Goal: Task Accomplishment & Management: Complete application form

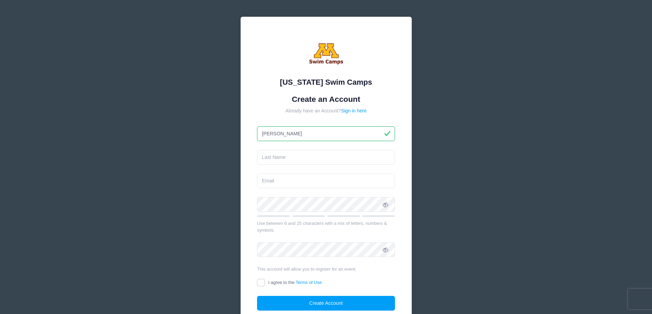
type input "[PERSON_NAME]"
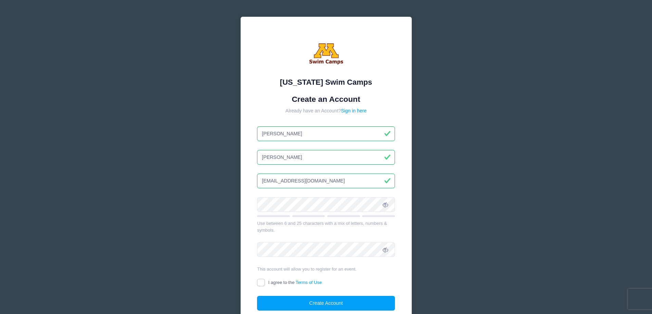
type input "[EMAIL_ADDRESS][DOMAIN_NAME]"
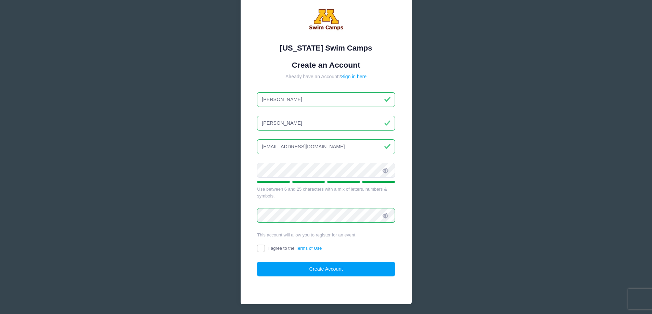
click at [255, 247] on div "[US_STATE] Swim Camps Create an Account Already have an Account? Sign in here […" at bounding box center [325, 144] width 171 height 322
click at [265, 250] on label "I agree to the Terms of Use" at bounding box center [289, 248] width 65 height 7
click at [265, 250] on input "I agree to the Terms of Use" at bounding box center [261, 249] width 8 height 8
checkbox input "true"
click at [284, 276] on button "Create Account" at bounding box center [326, 269] width 138 height 15
